Goal: Information Seeking & Learning: Understand process/instructions

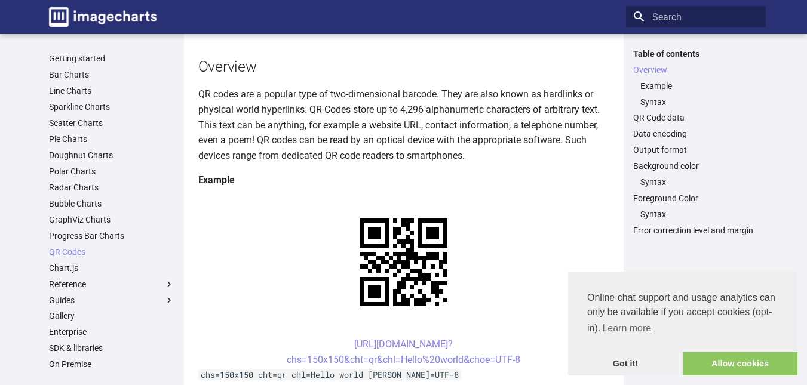
scroll to position [142, 0]
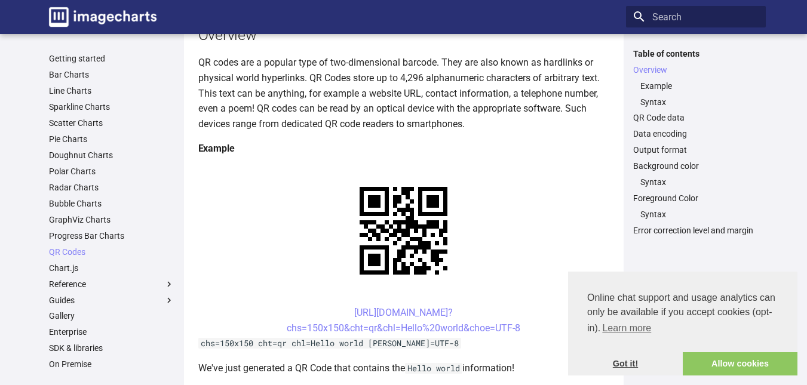
click at [617, 360] on link "Got it!" at bounding box center [625, 364] width 115 height 24
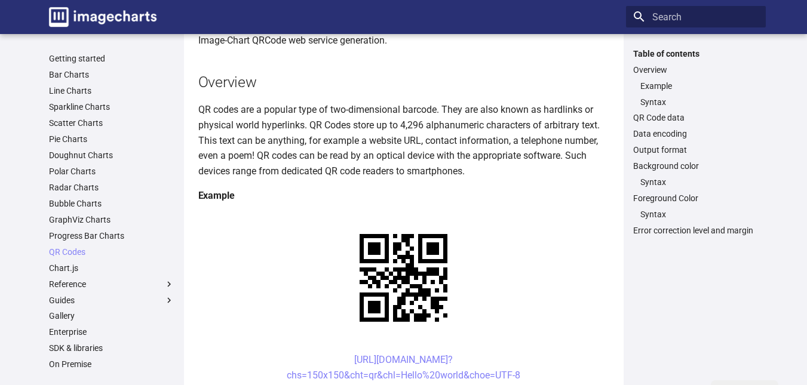
scroll to position [94, 0]
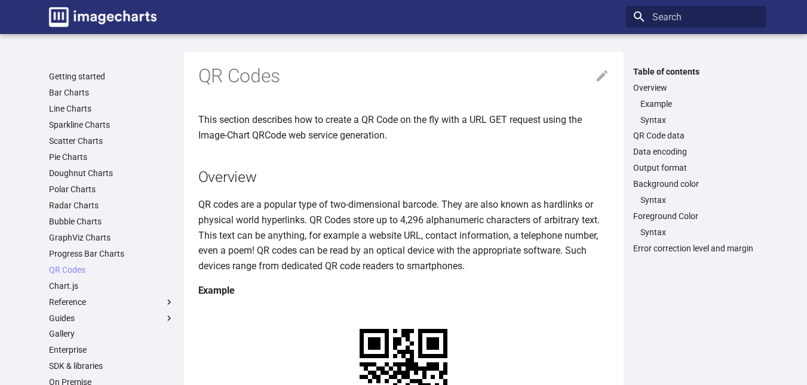
scroll to position [94, 0]
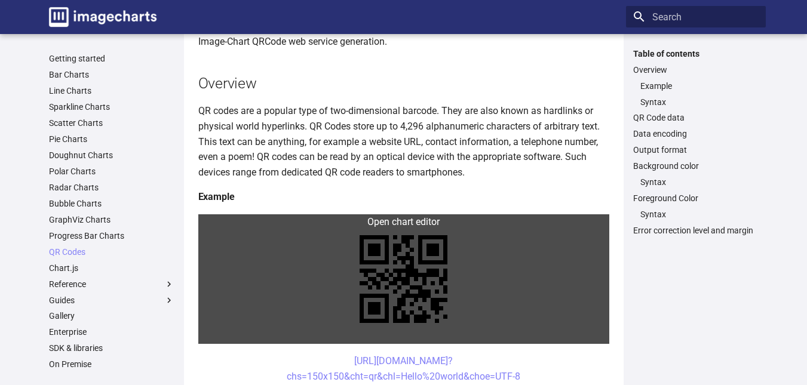
click at [281, 228] on link at bounding box center [403, 279] width 411 height 130
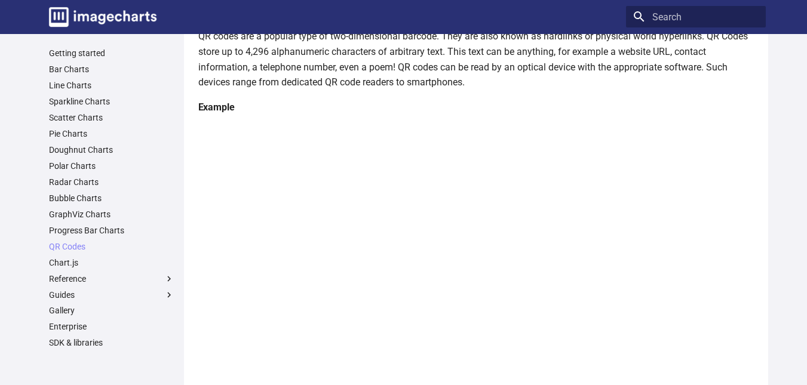
scroll to position [0, 0]
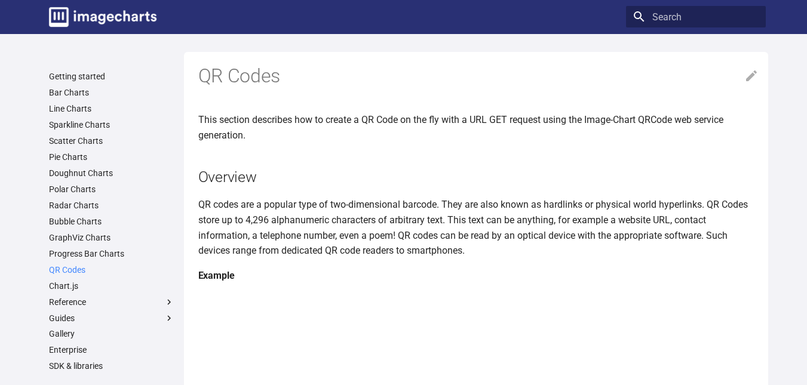
click at [55, 268] on link "QR Codes" at bounding box center [111, 270] width 125 height 11
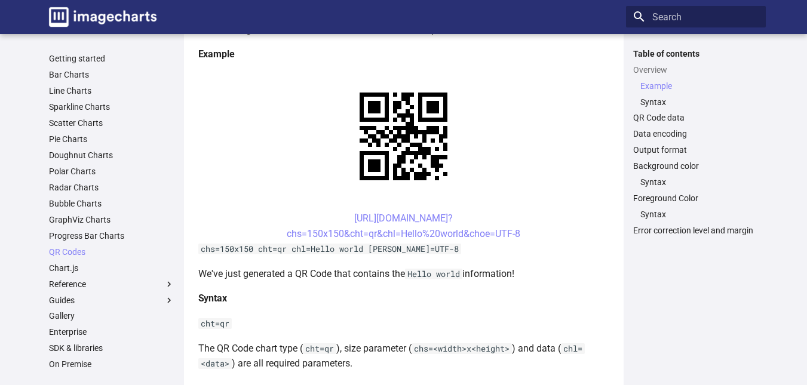
scroll to position [237, 0]
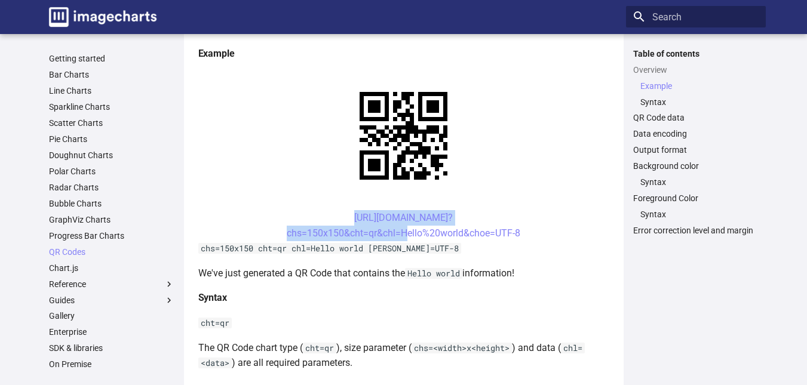
drag, startPoint x: 325, startPoint y: 216, endPoint x: 399, endPoint y: 240, distance: 77.8
click at [399, 240] on center "https://image-charts.com/chart? chs=150x150&cht=qr&chl=Hello%20world&choe=UTF-8" at bounding box center [403, 225] width 411 height 30
copy link "https://image-charts.com/chart? chs=150x150&cht=qr&chl="
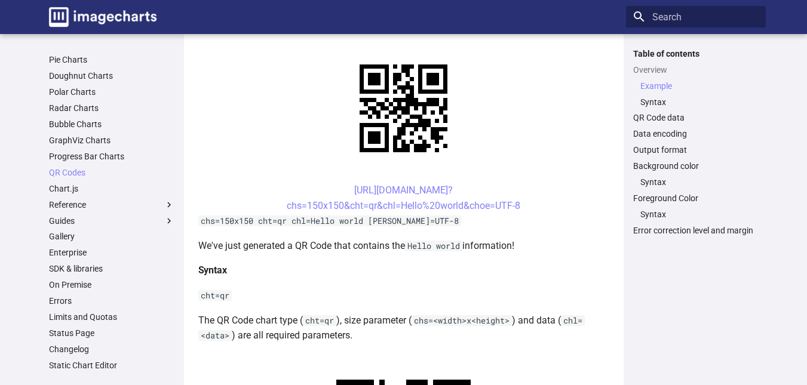
scroll to position [262, 0]
